Goal: Task Accomplishment & Management: Use online tool/utility

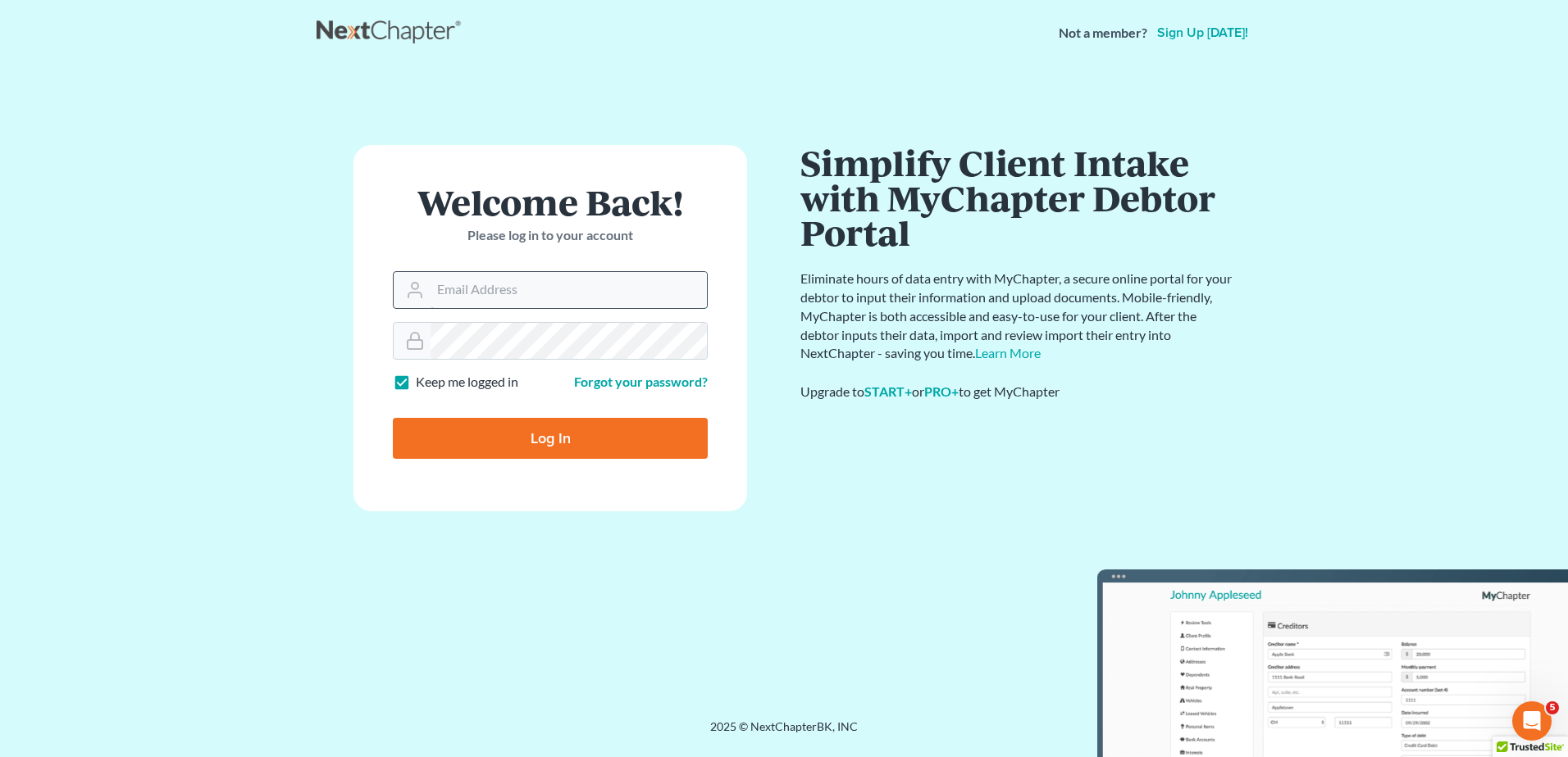
click at [555, 300] on input "Email Address" at bounding box center [568, 290] width 276 height 36
type input "[EMAIL_ADDRESS][DOMAIN_NAME]"
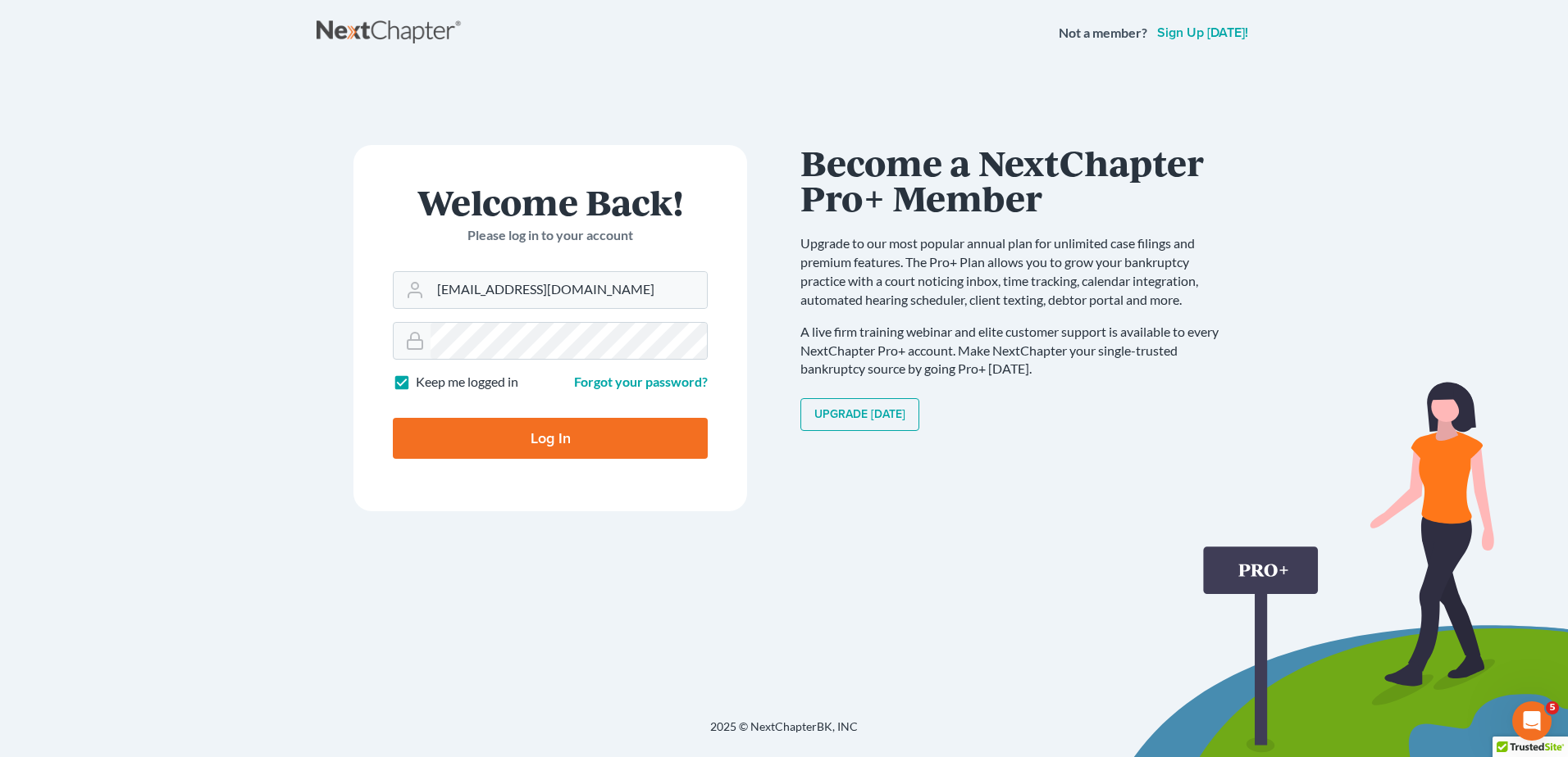
click at [556, 438] on input "Log In" at bounding box center [550, 438] width 315 height 41
type input "Thinking..."
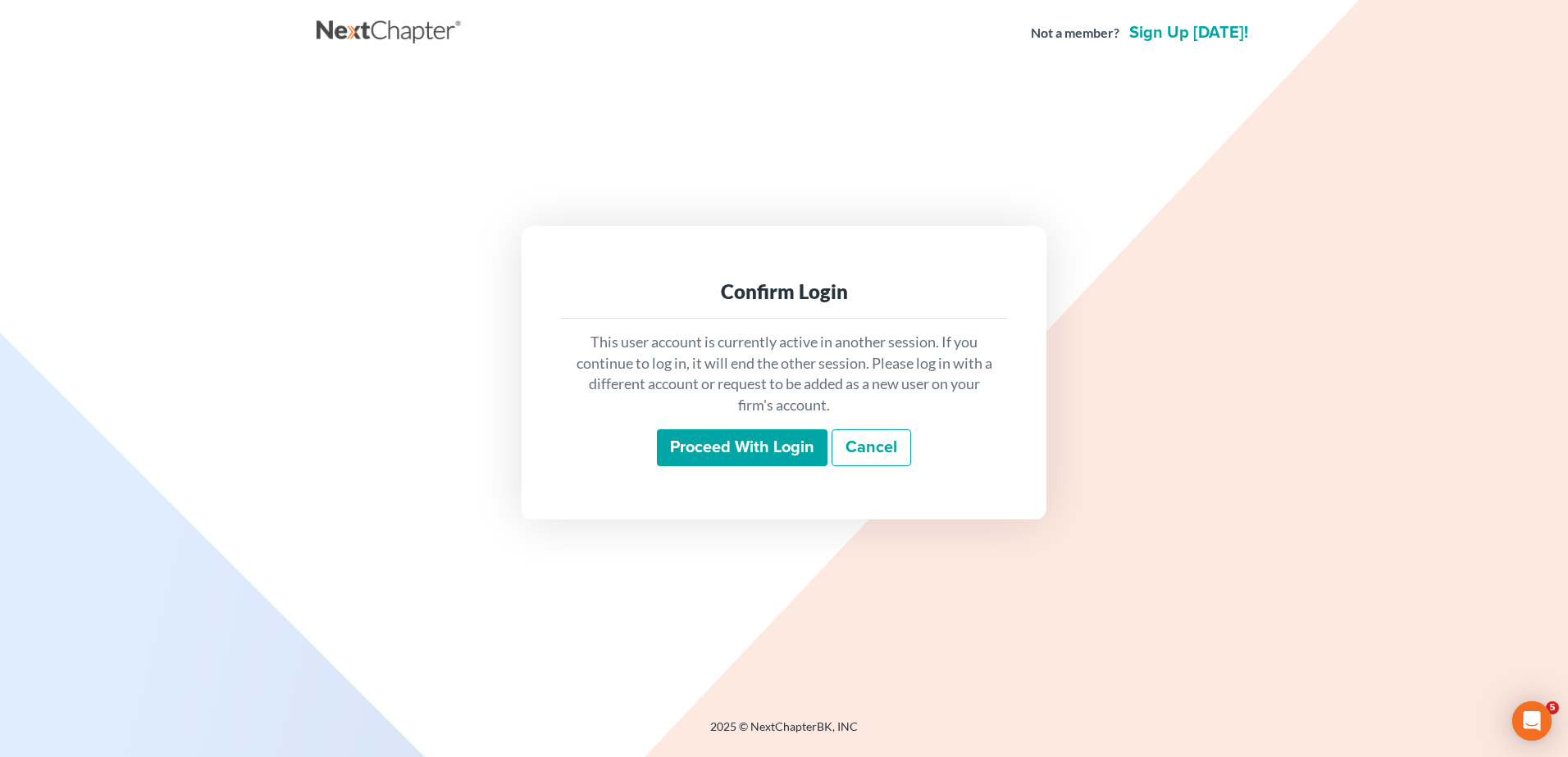
click at [742, 445] on input "Proceed with login" at bounding box center [741, 448] width 170 height 38
